Goal: Task Accomplishment & Management: Use online tool/utility

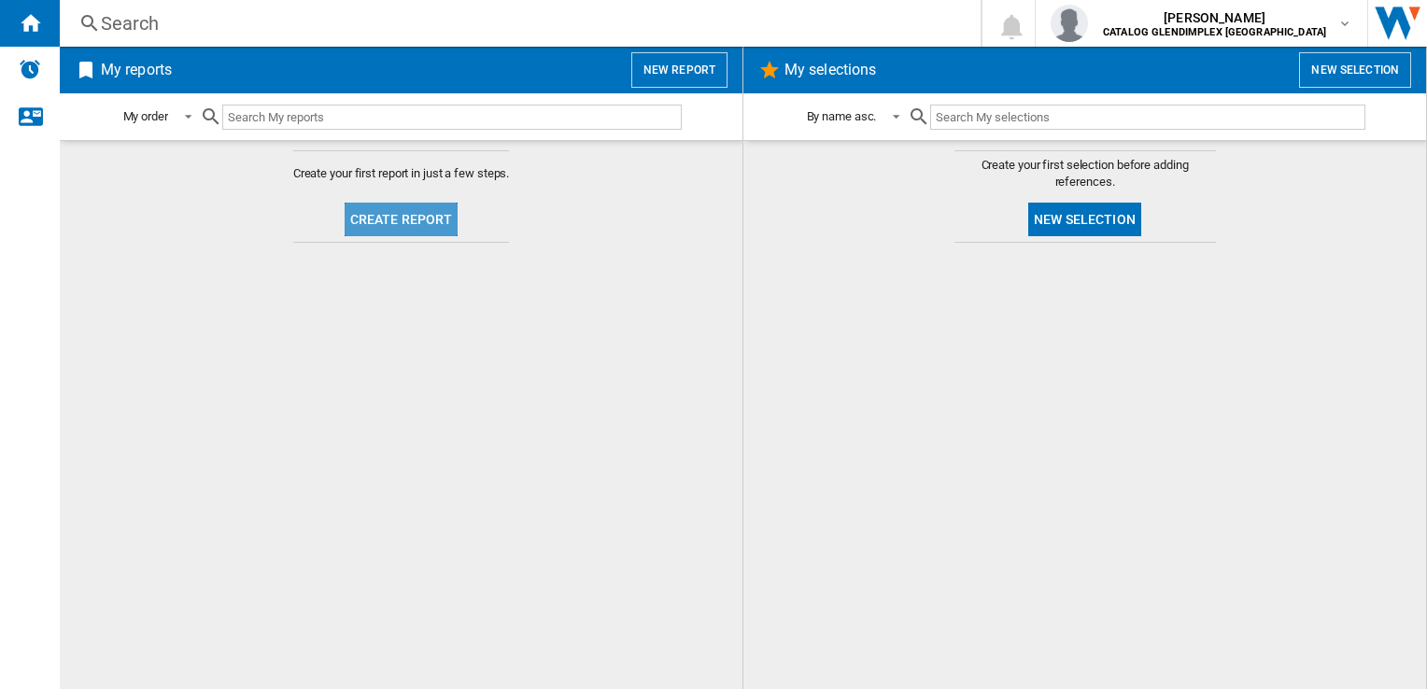
click at [404, 226] on button "Create report" at bounding box center [402, 220] width 114 height 34
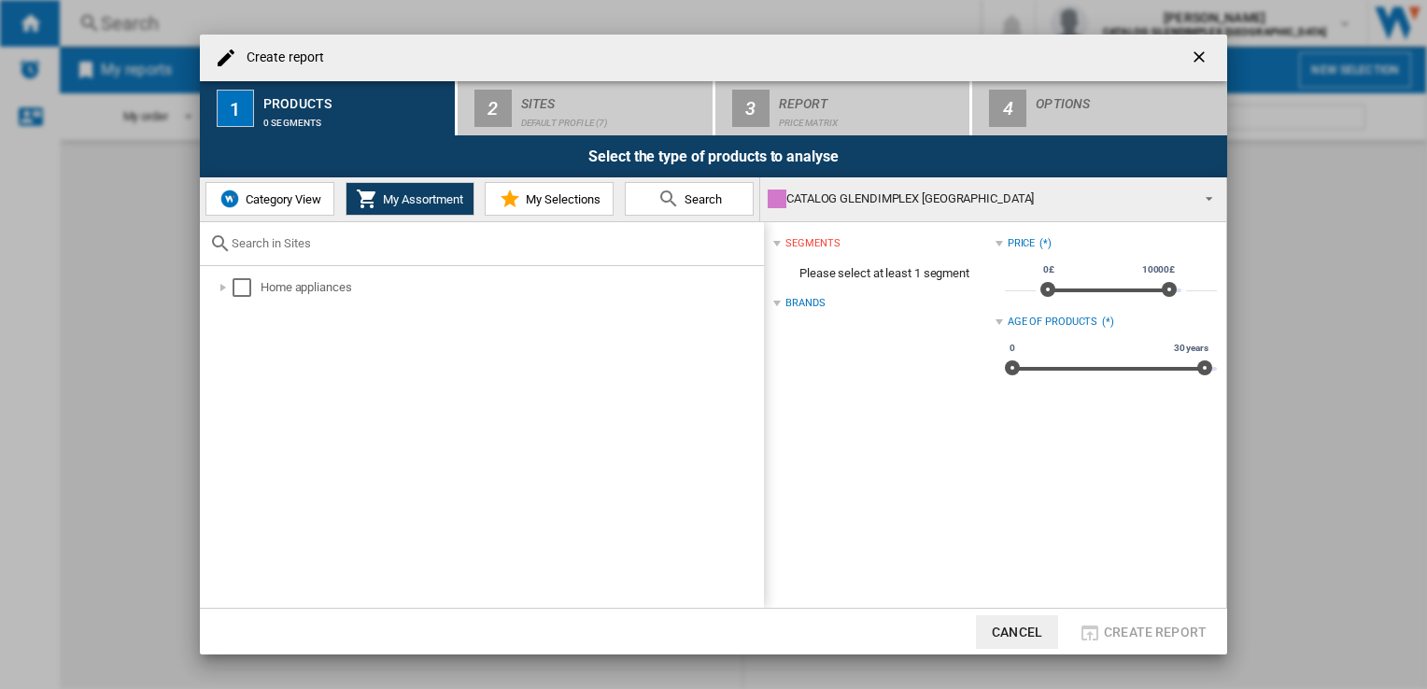
click at [269, 185] on button "Category View" at bounding box center [269, 199] width 129 height 34
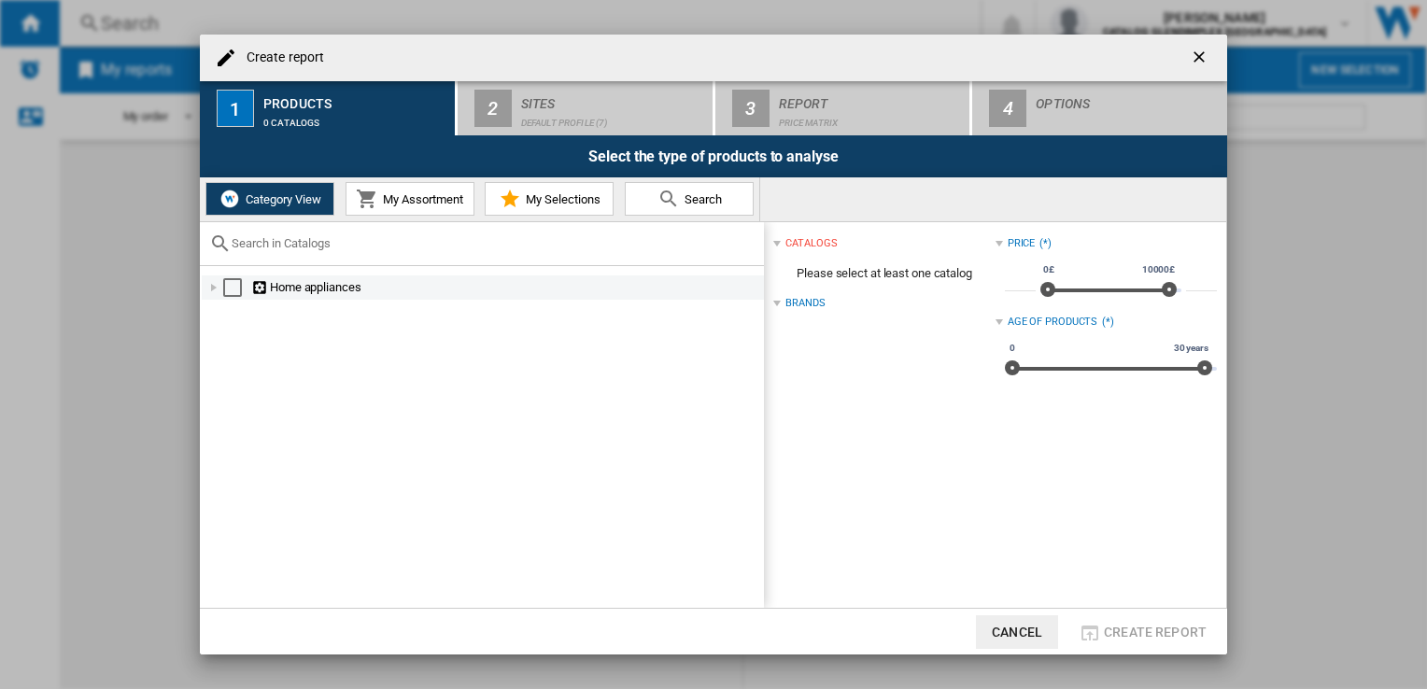
click at [211, 283] on div at bounding box center [214, 287] width 19 height 19
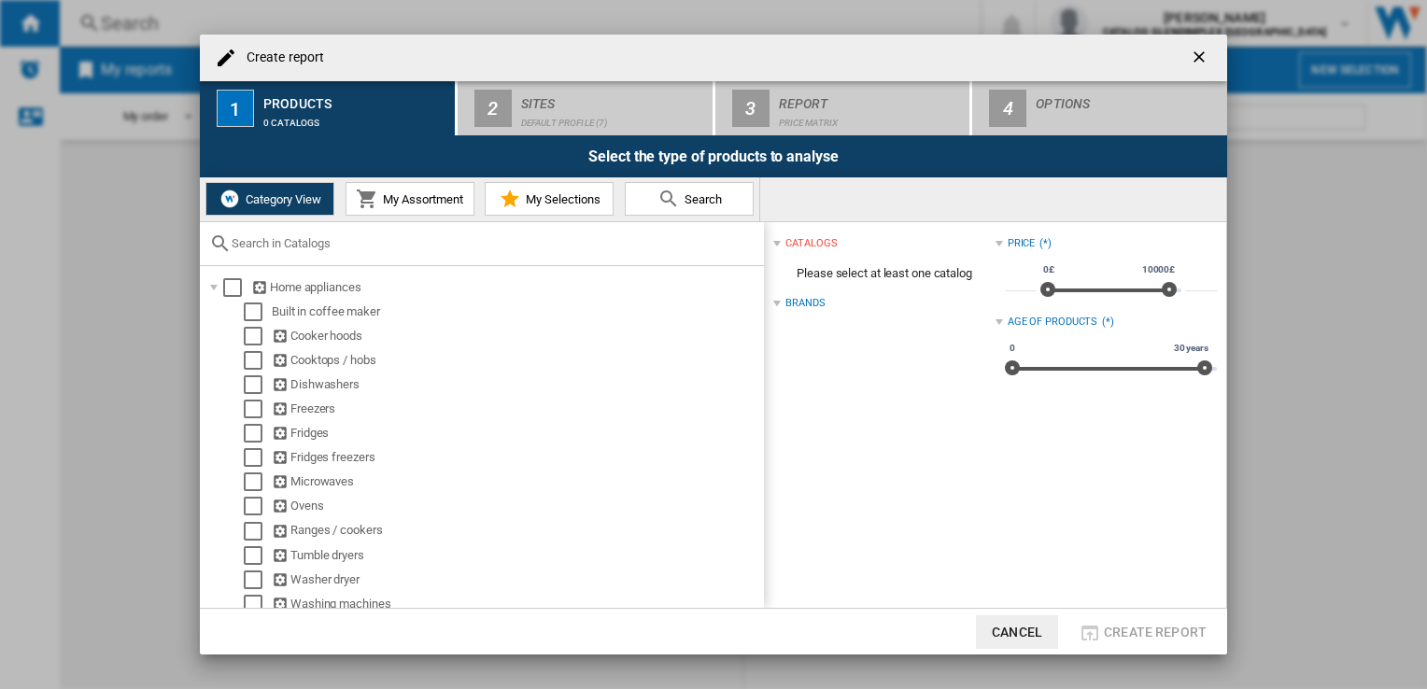
click at [407, 200] on span "My Assortment" at bounding box center [420, 199] width 85 height 14
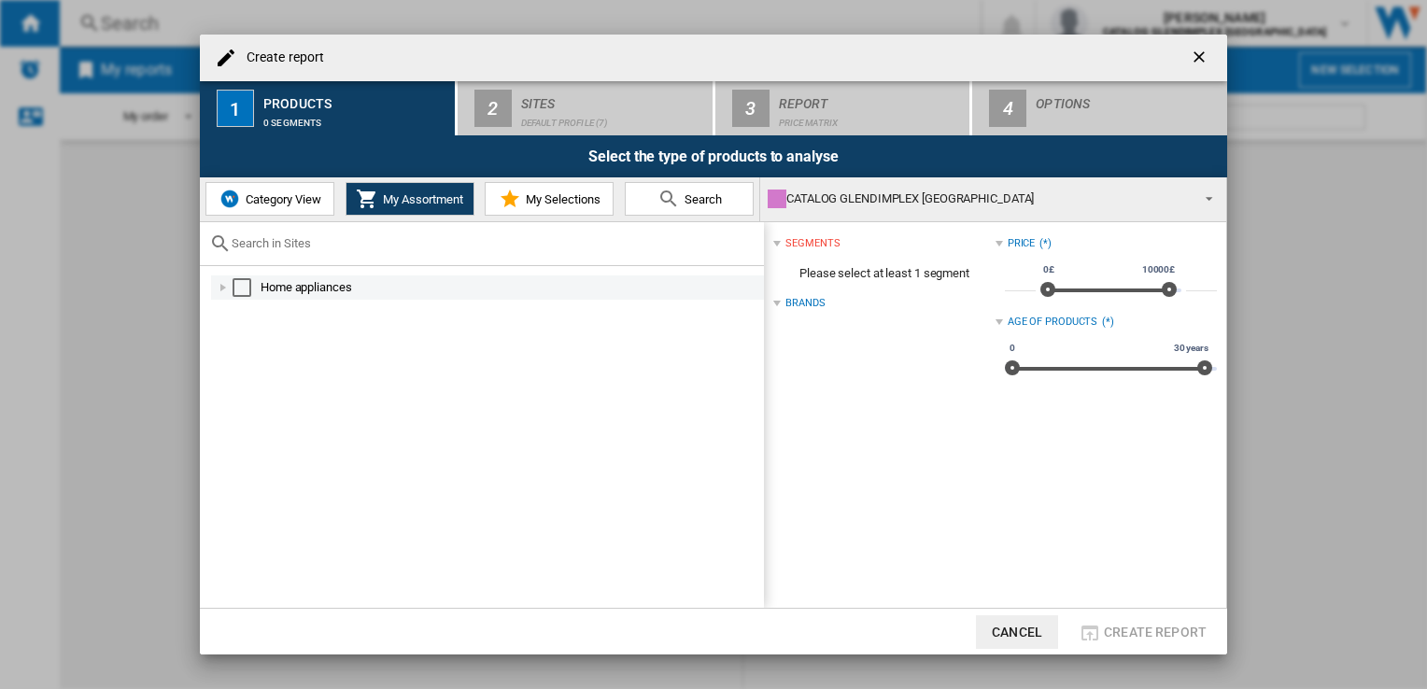
click at [225, 286] on div at bounding box center [223, 287] width 19 height 19
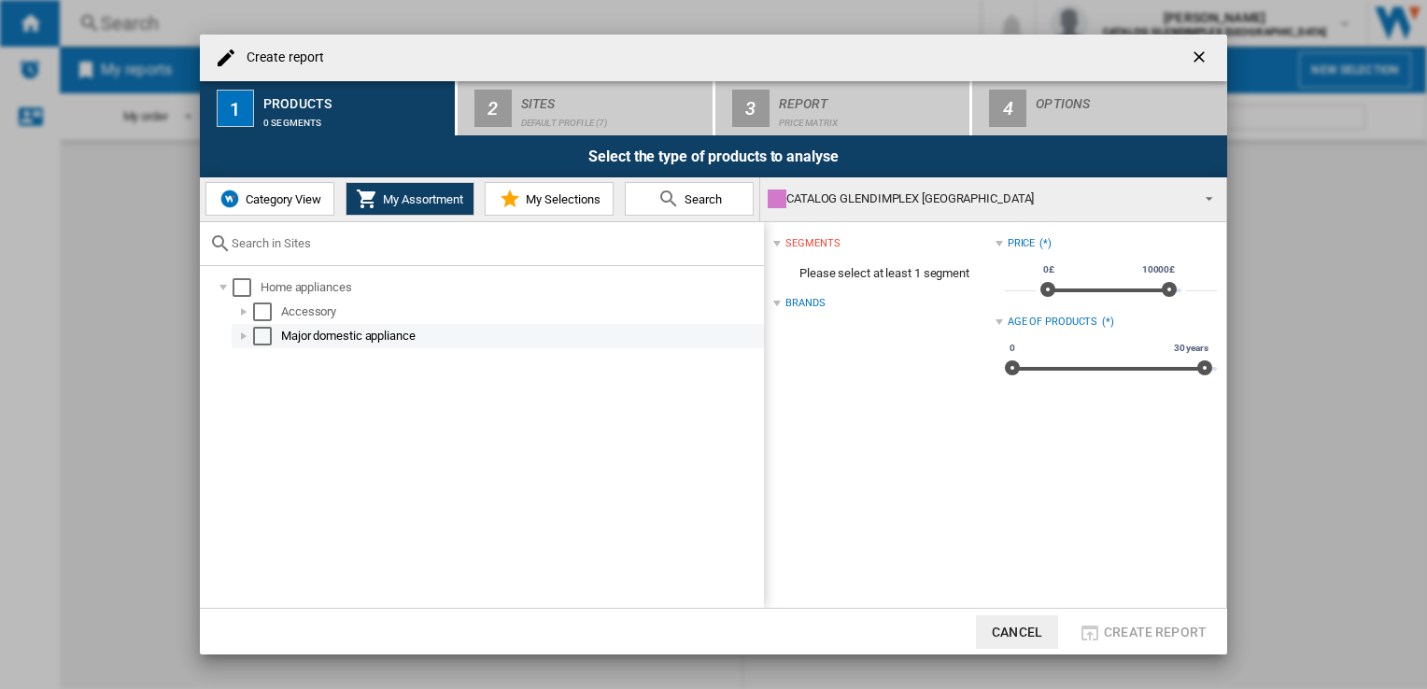
click at [243, 333] on div at bounding box center [243, 336] width 19 height 19
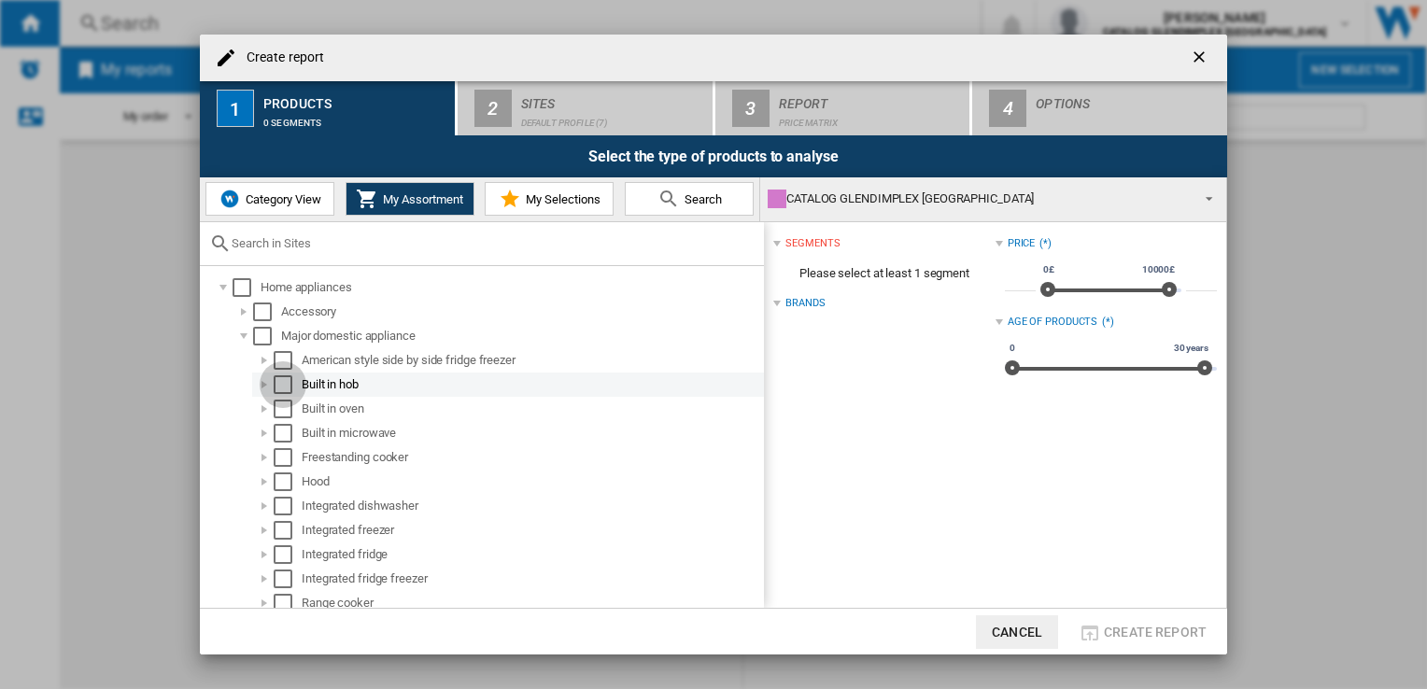
click at [276, 380] on div "Select" at bounding box center [283, 385] width 19 height 19
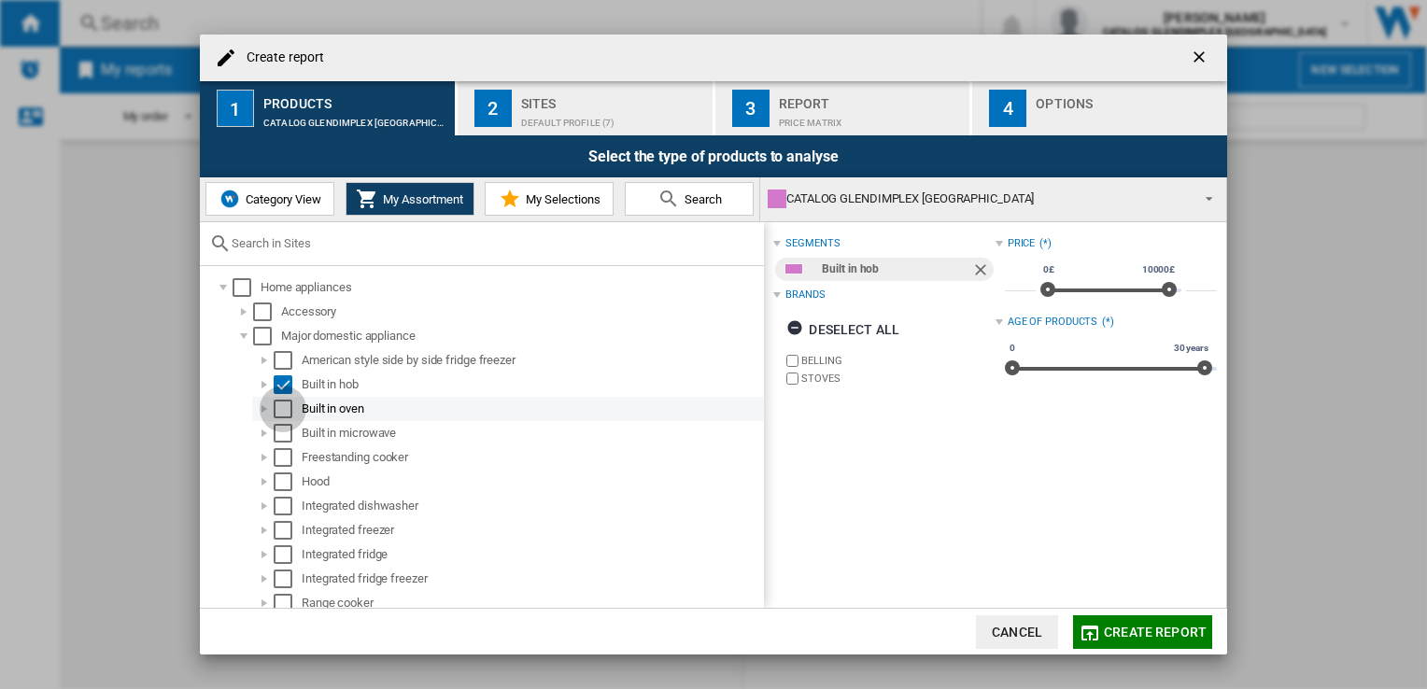
click at [276, 406] on div "Select" at bounding box center [283, 409] width 19 height 19
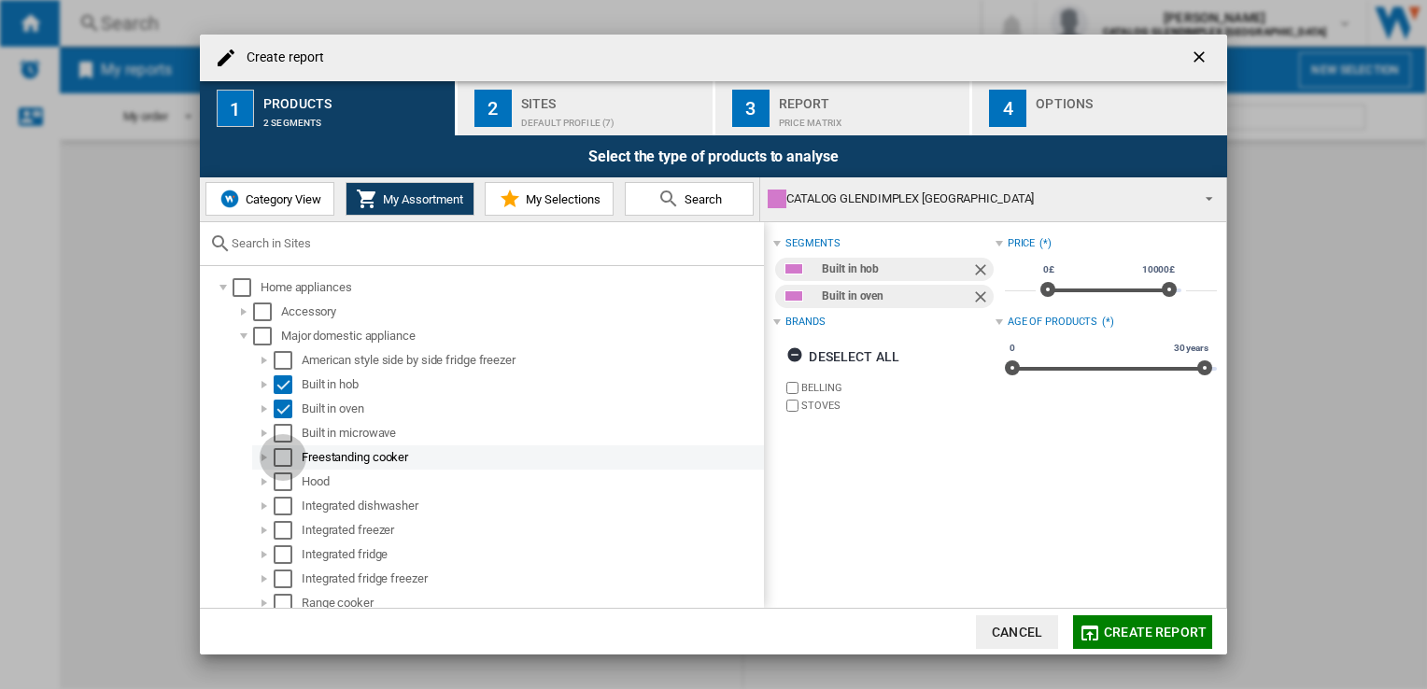
click at [276, 452] on div "Select" at bounding box center [283, 457] width 19 height 19
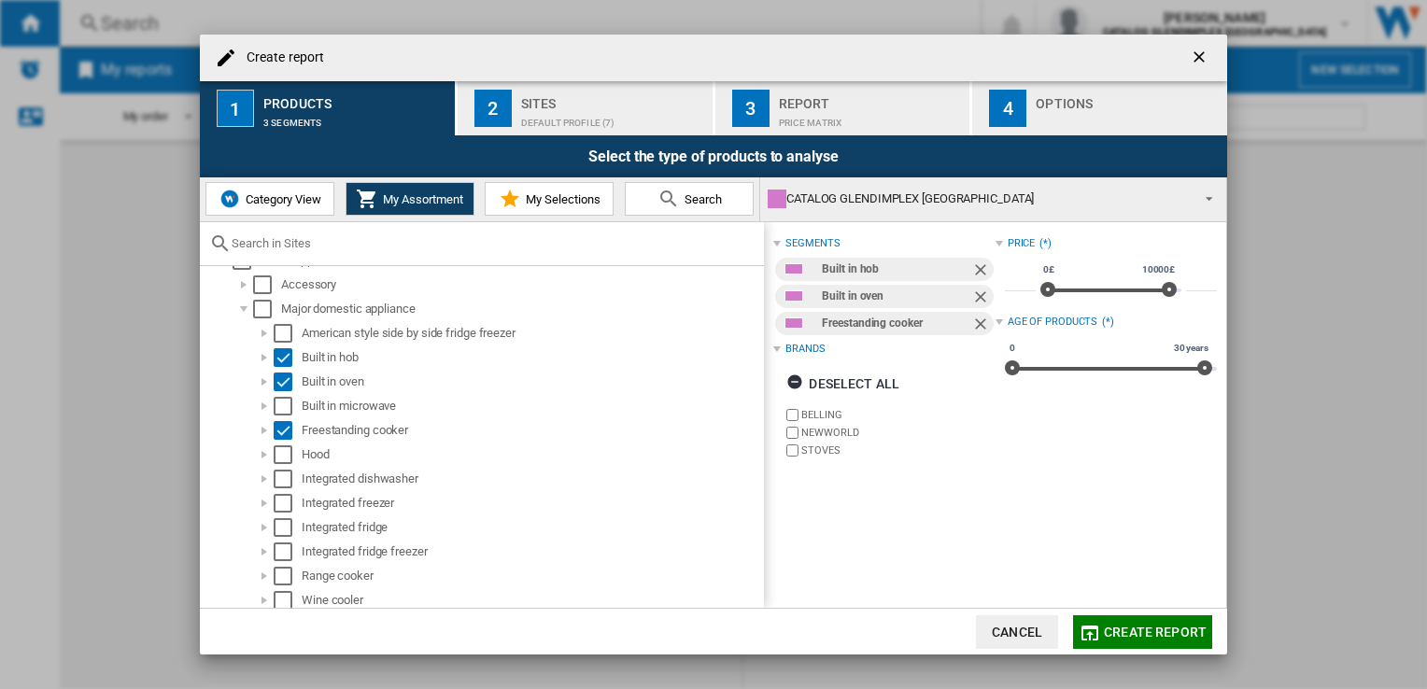
scroll to position [31, 0]
click at [276, 451] on div "Select" at bounding box center [283, 451] width 19 height 19
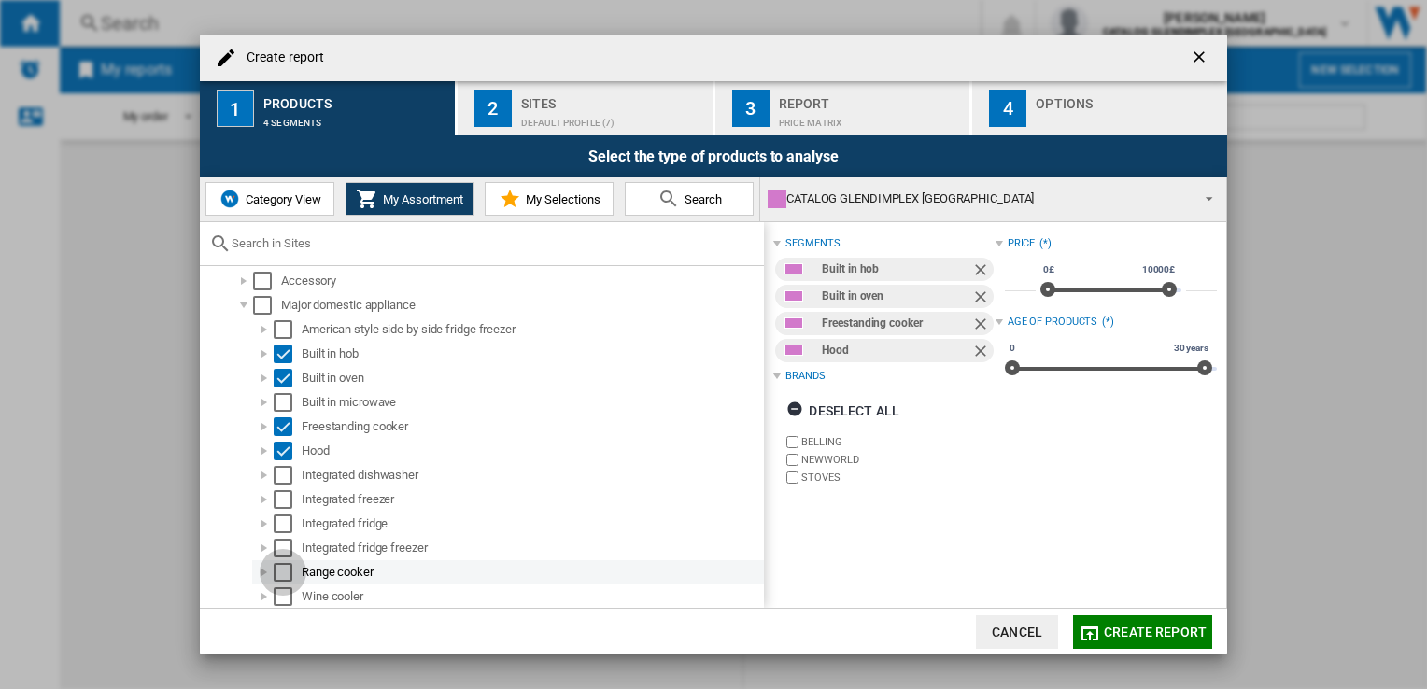
click at [283, 568] on div "Select" at bounding box center [283, 572] width 19 height 19
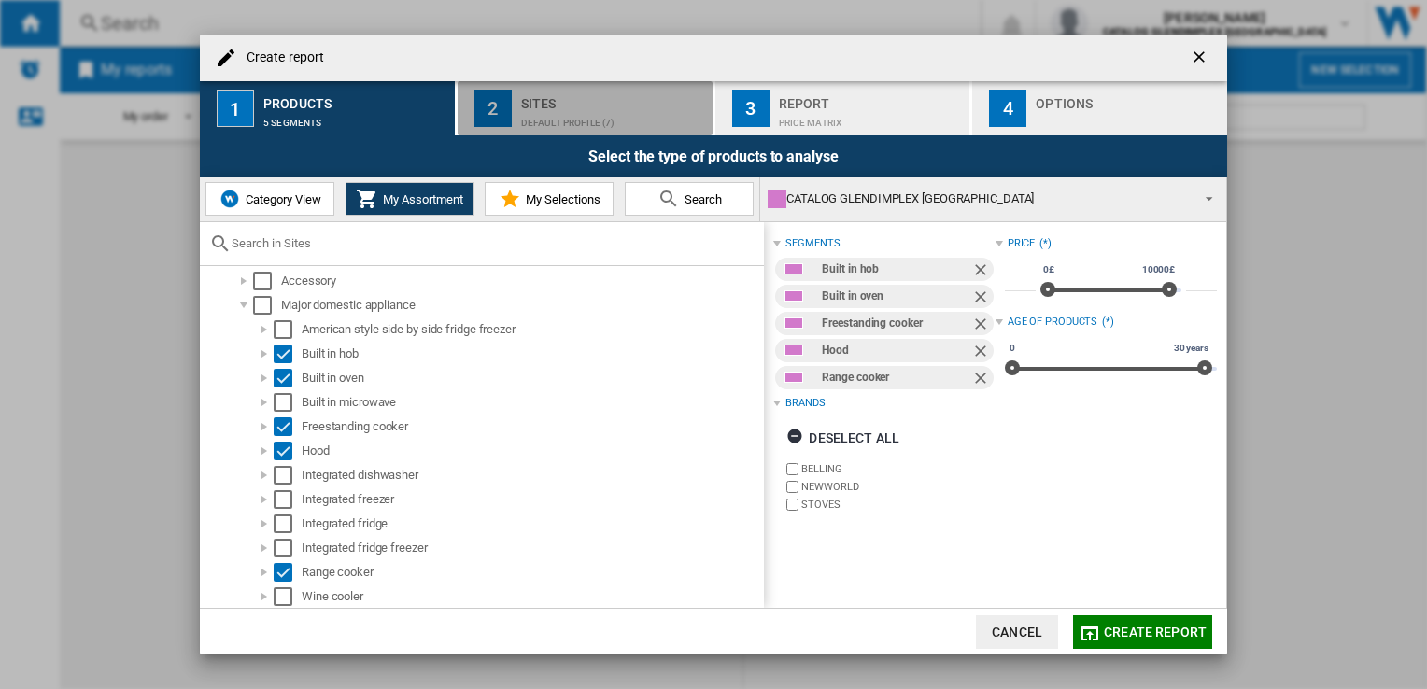
click at [593, 112] on div "Default profile (7)" at bounding box center [613, 118] width 184 height 20
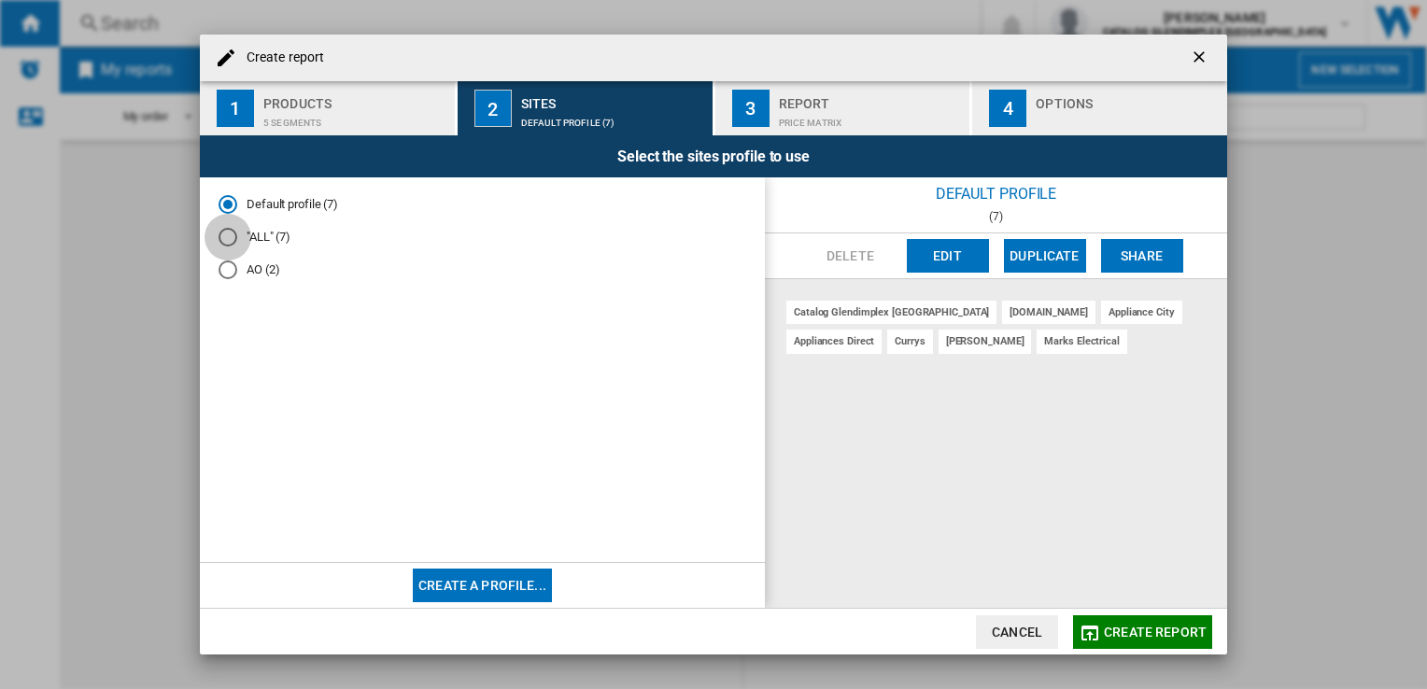
click at [223, 240] on div at bounding box center [228, 237] width 19 height 19
click at [839, 104] on div "Report" at bounding box center [871, 99] width 184 height 20
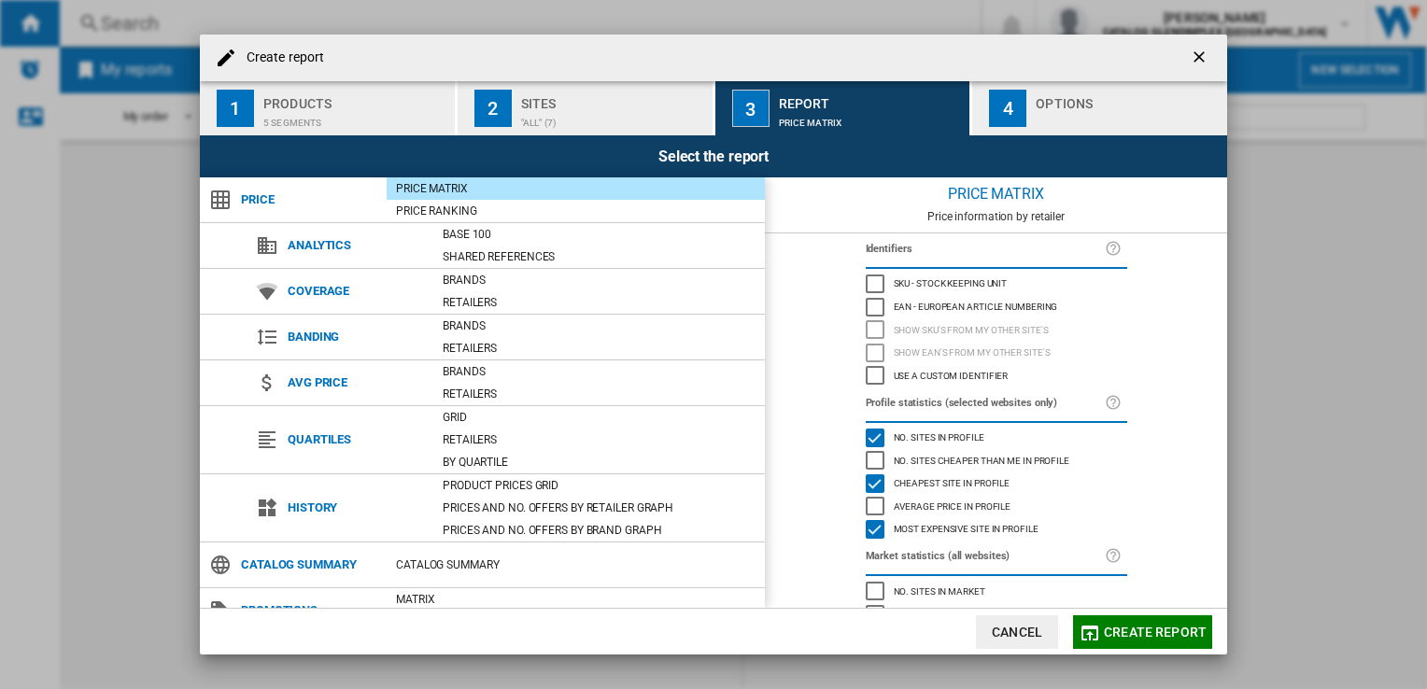
click at [513, 179] on div "Price Matrix" at bounding box center [576, 188] width 378 height 19
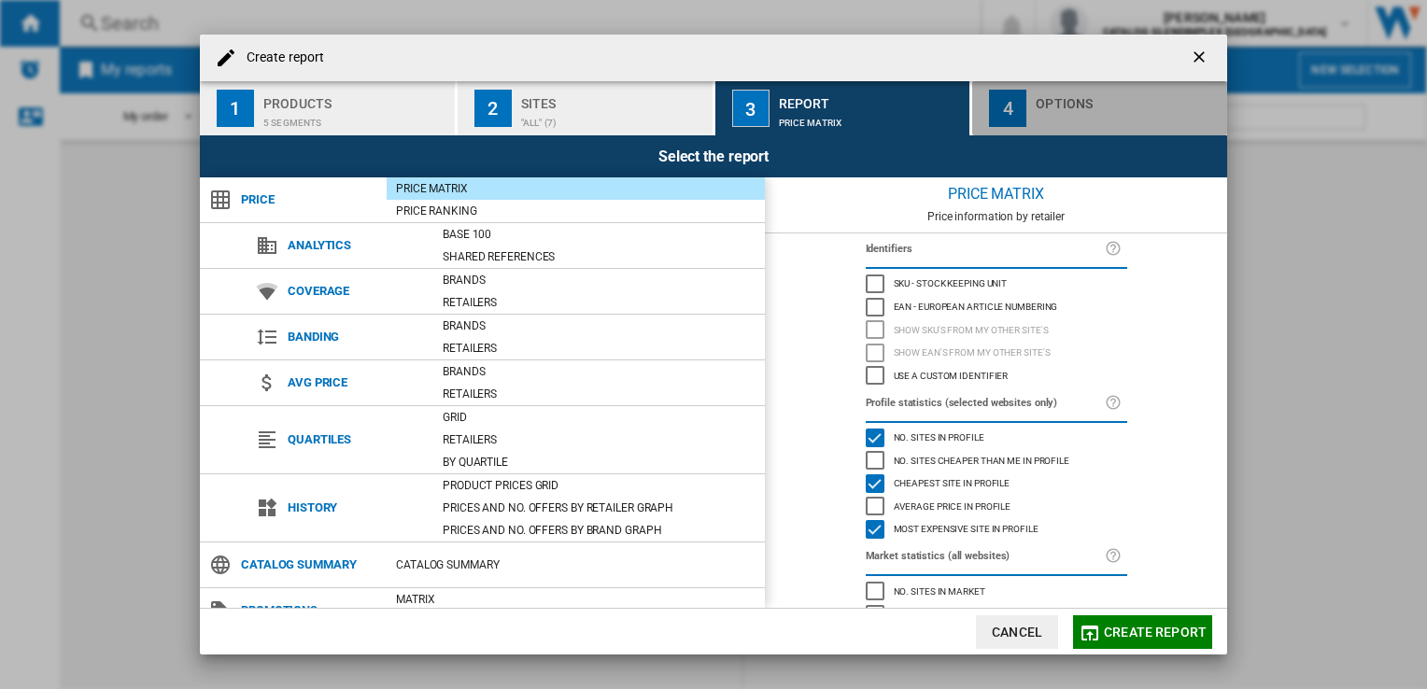
click at [1069, 95] on div "Options" at bounding box center [1128, 99] width 184 height 20
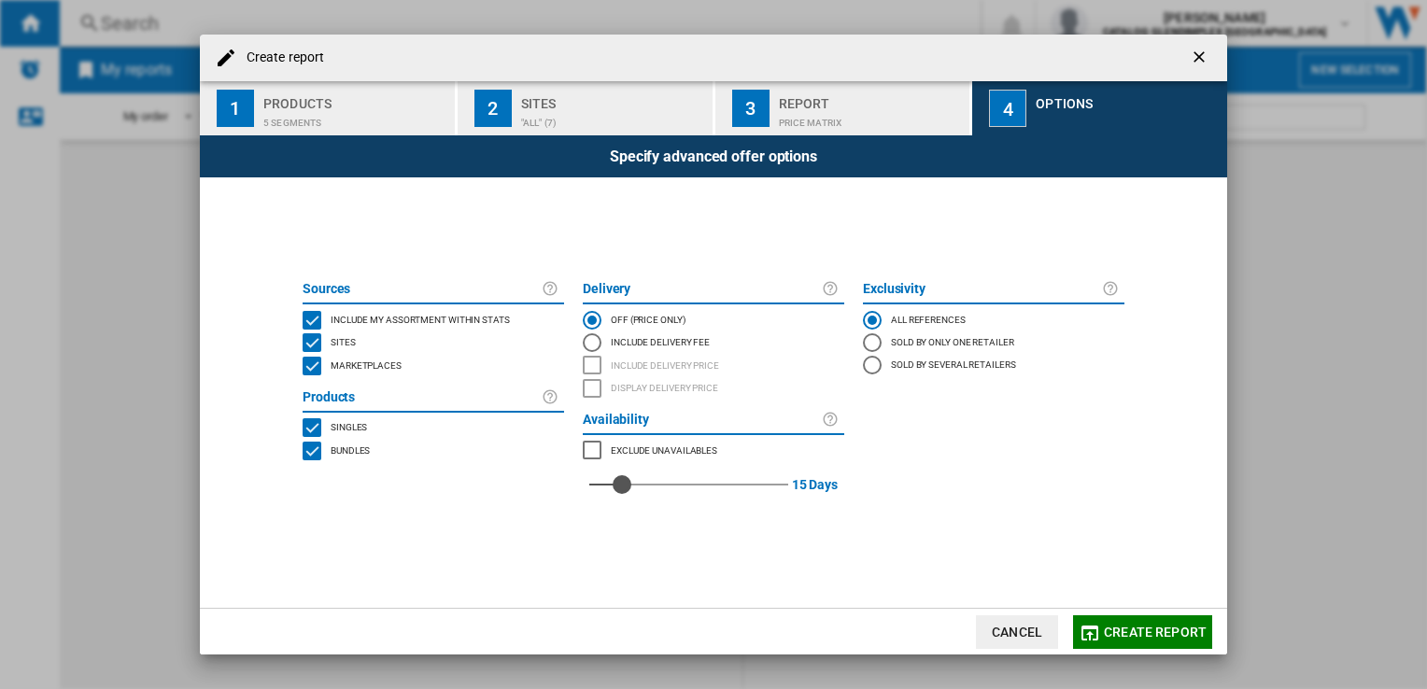
drag, startPoint x: 588, startPoint y: 484, endPoint x: 624, endPoint y: 482, distance: 35.5
click at [624, 482] on div "red" at bounding box center [622, 484] width 19 height 19
click at [620, 482] on div "red" at bounding box center [620, 484] width 19 height 19
click at [1125, 619] on button "Create report" at bounding box center [1142, 633] width 139 height 34
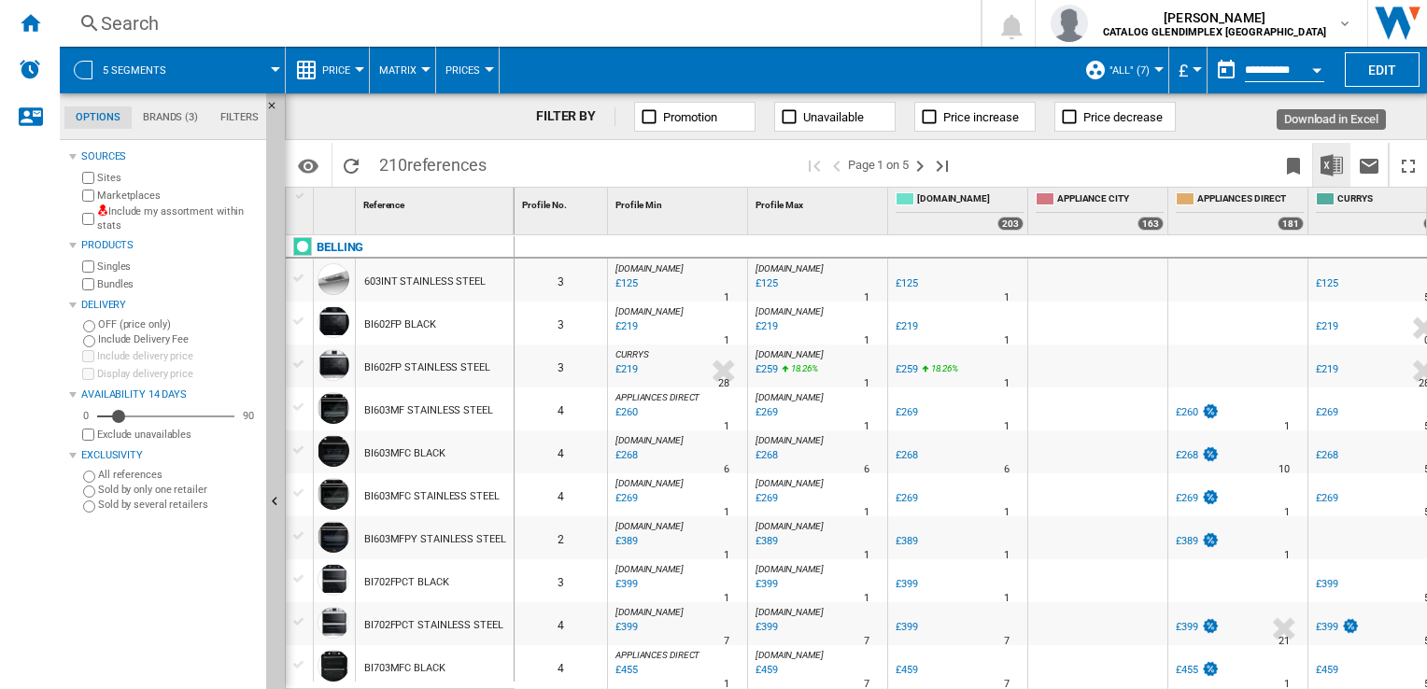
click at [1324, 164] on img "Download in Excel" at bounding box center [1332, 165] width 22 height 22
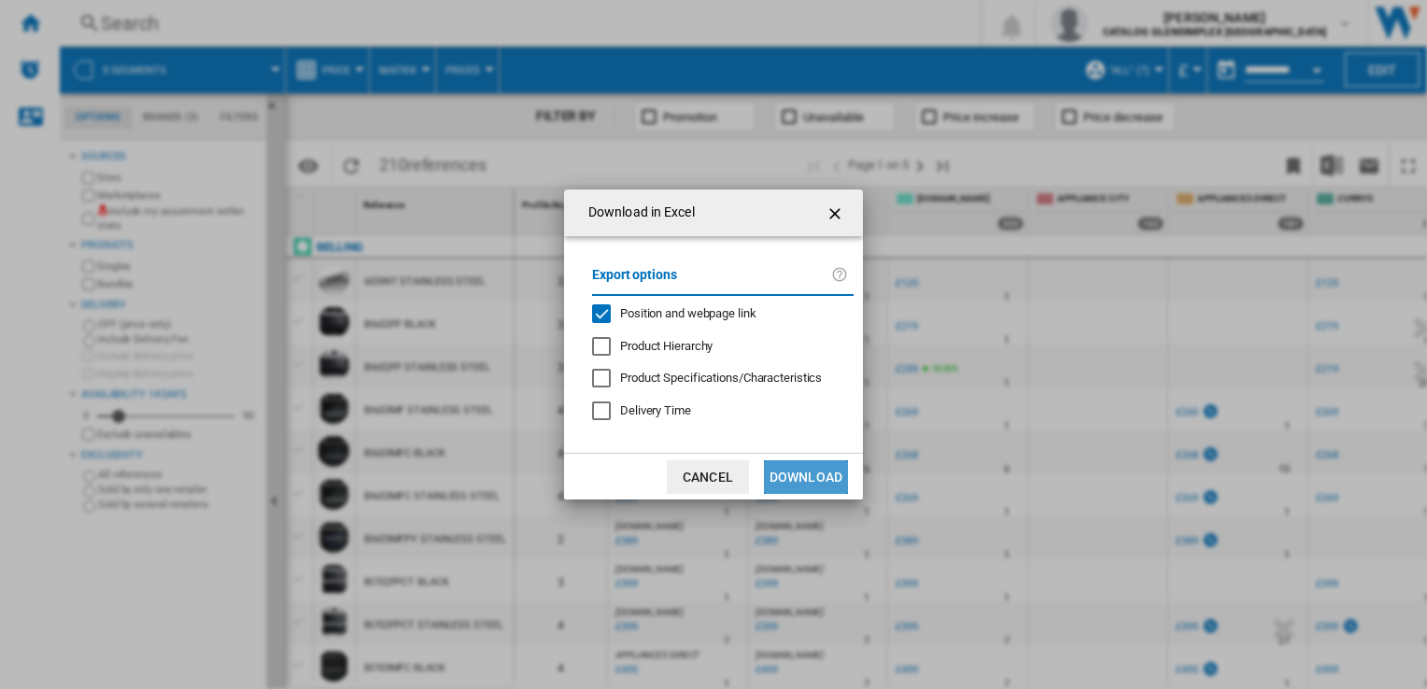
click at [782, 467] on button "Download" at bounding box center [806, 478] width 84 height 34
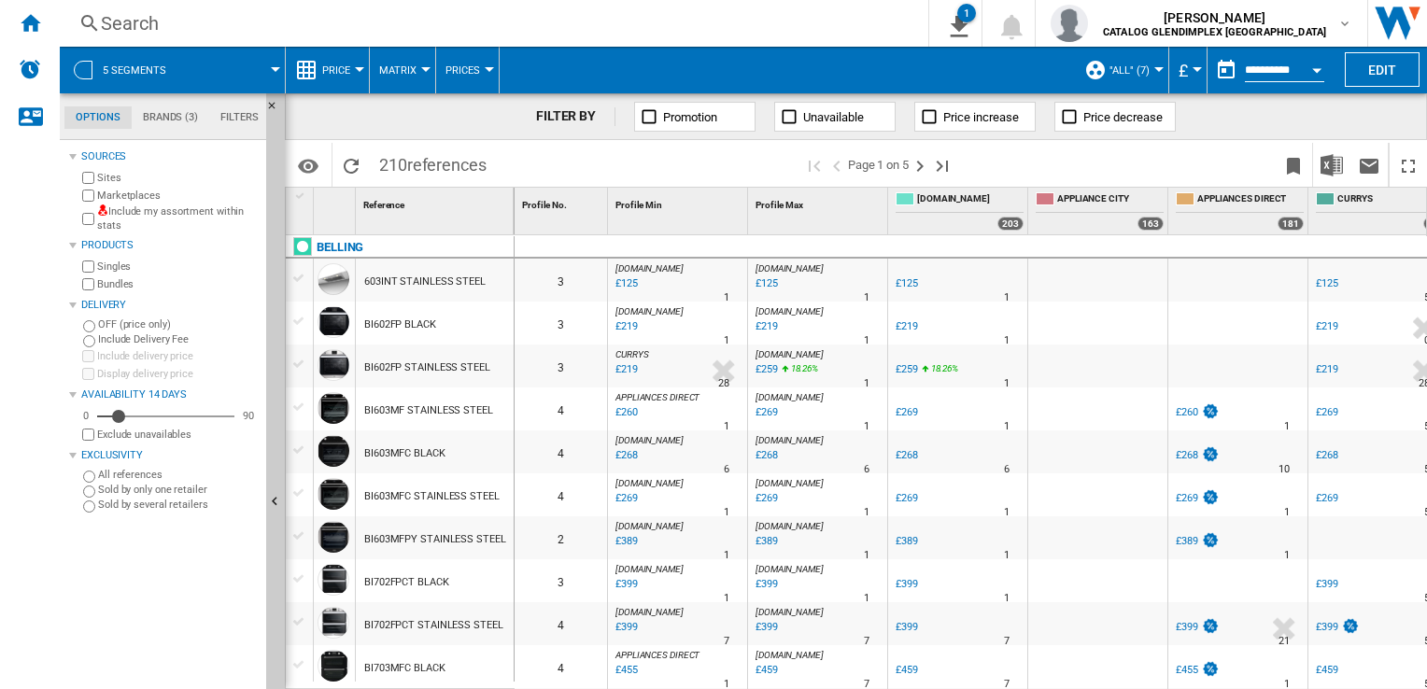
click at [109, 594] on div "Sources Sites Marketplaces Include my assortment within stats Products Singles …" at bounding box center [164, 417] width 190 height 545
click at [360, 67] on div at bounding box center [359, 69] width 9 height 5
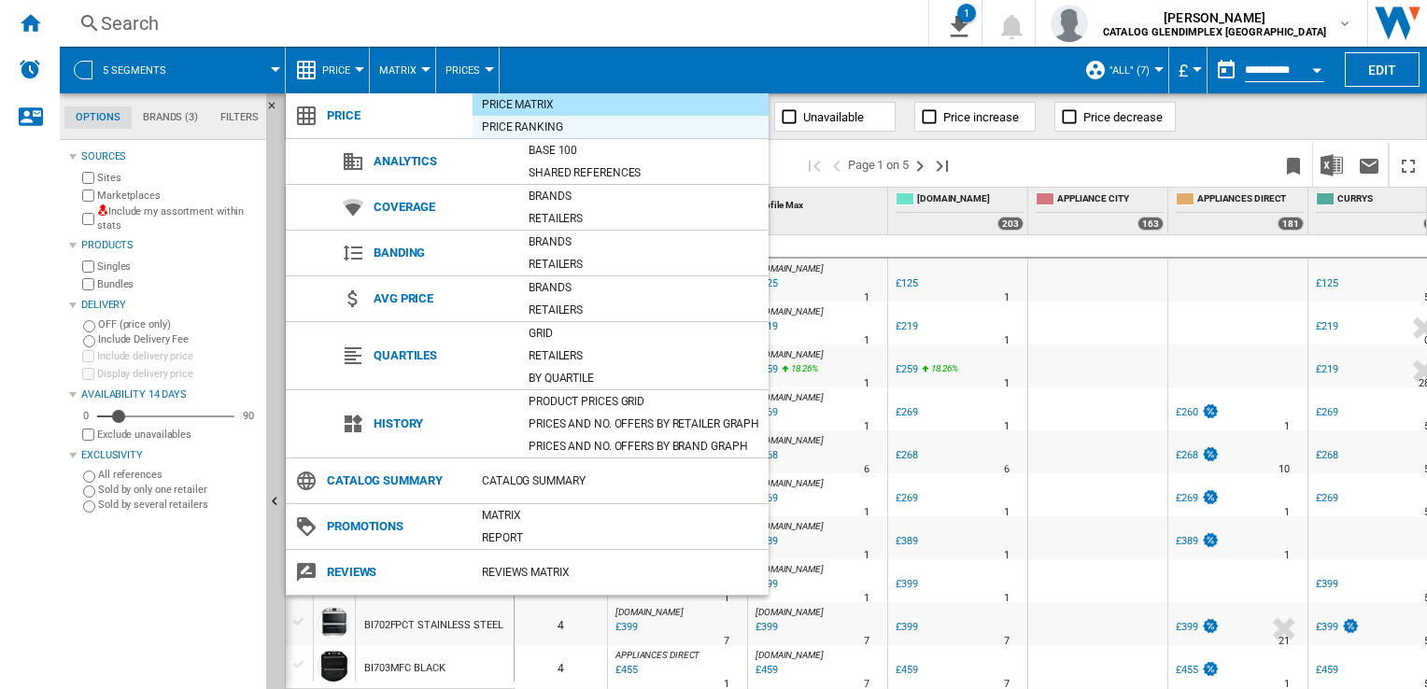
click at [534, 126] on div "Price Ranking" at bounding box center [621, 127] width 296 height 19
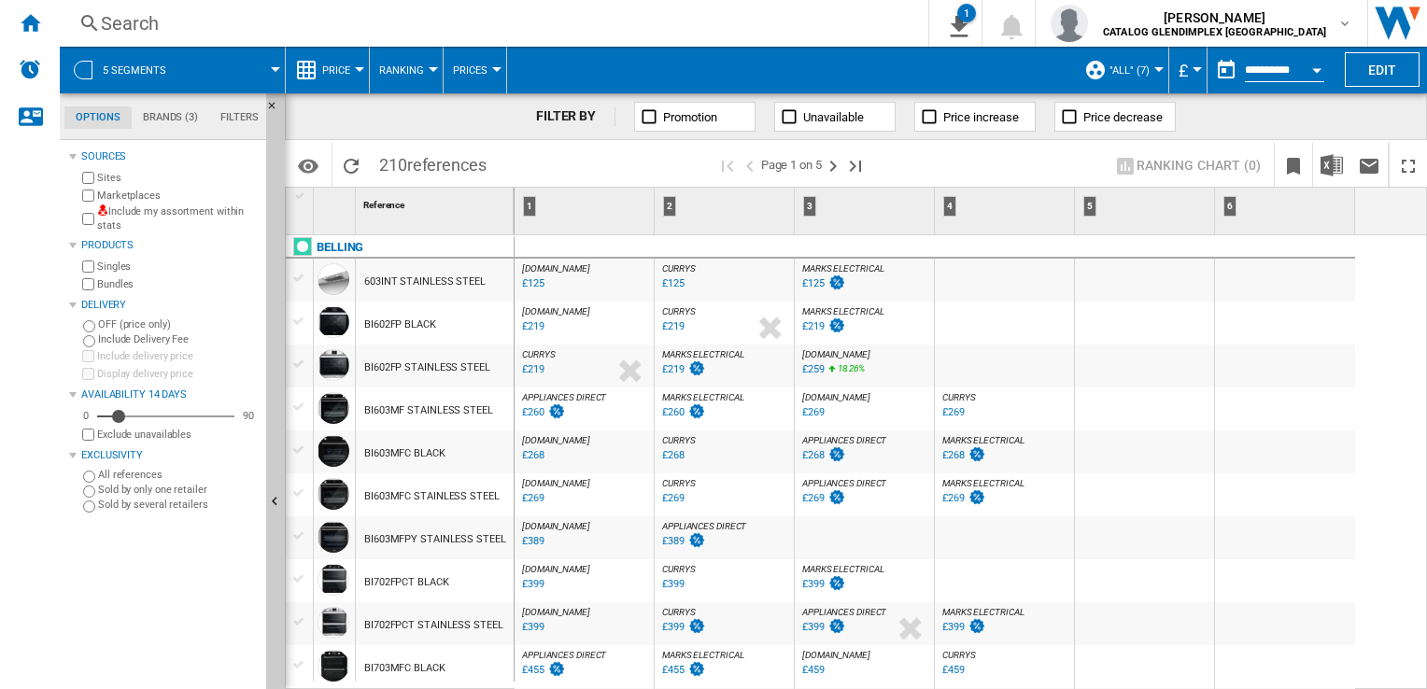
click at [360, 73] on md-menu "Price Price Price Matrix Price Ranking Analytics Base 100 Shared references Cov…" at bounding box center [328, 70] width 84 height 47
click at [414, 71] on span "Ranking" at bounding box center [401, 70] width 45 height 12
click at [420, 123] on span "Matrix" at bounding box center [404, 115] width 40 height 17
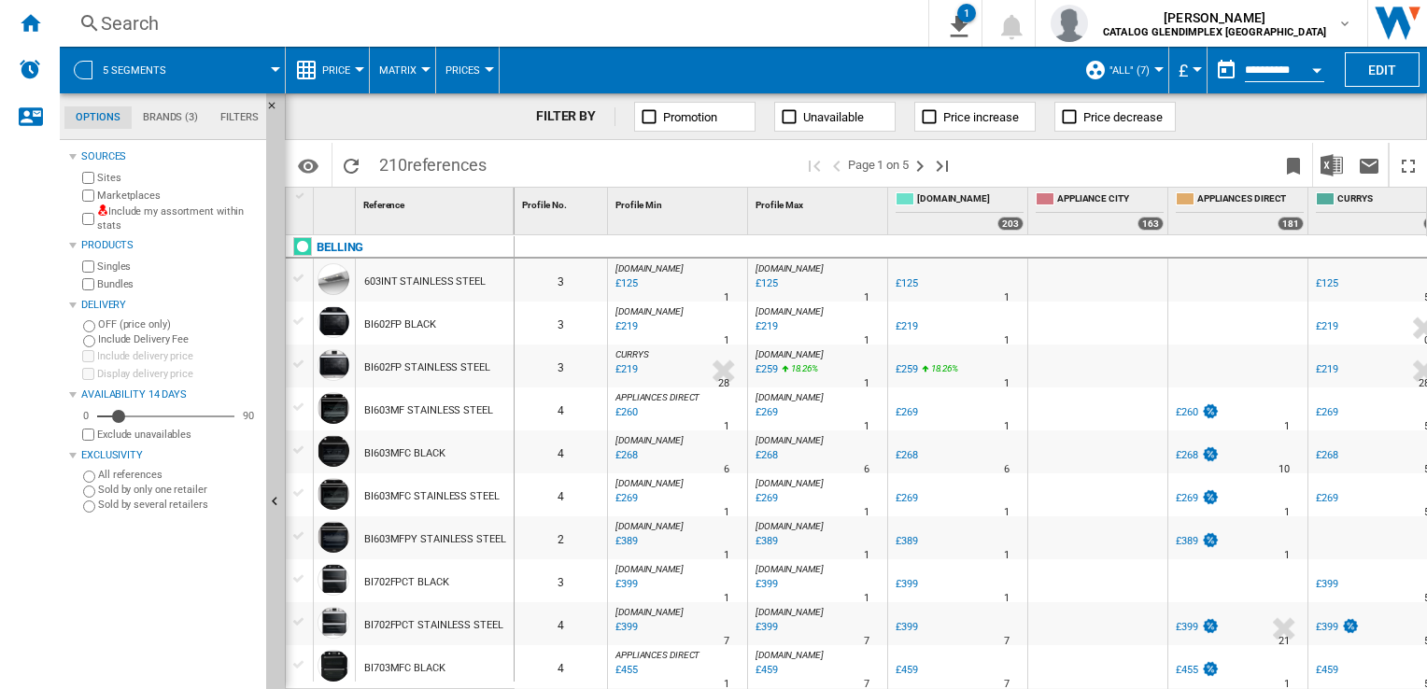
click at [361, 70] on div at bounding box center [359, 69] width 9 height 5
